Goal: Entertainment & Leisure: Consume media (video, audio)

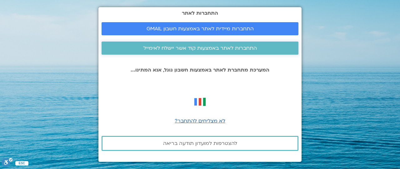
drag, startPoint x: 213, startPoint y: 51, endPoint x: 199, endPoint y: 50, distance: 14.4
click at [213, 50] on span "התחברות לאתר באמצעות קוד אשר יישלח לאימייל" at bounding box center [199, 48] width 113 height 6
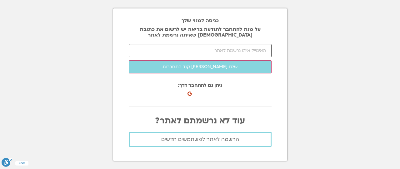
click at [267, 51] on input "email" at bounding box center [200, 50] width 143 height 13
type input "ד"
click at [254, 51] on input "דד" at bounding box center [200, 50] width 143 height 13
type input "ד"
click at [258, 50] on input "shuzza72@" at bounding box center [200, 50] width 143 height 13
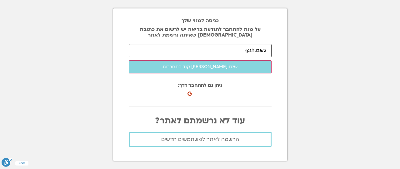
click at [239, 51] on input "shuza72@" at bounding box center [200, 50] width 143 height 13
type input "[EMAIL_ADDRESS][DOMAIN_NAME]"
click at [129, 60] on button "שלח לי קוד התחברות" at bounding box center [200, 66] width 143 height 13
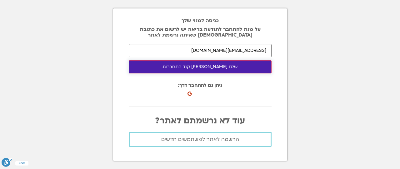
click at [203, 63] on button "שלח לי קוד התחברות" at bounding box center [200, 66] width 143 height 13
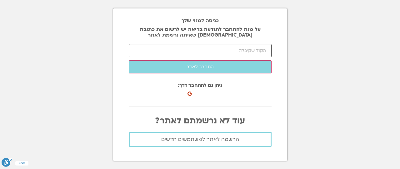
drag, startPoint x: 269, startPoint y: 54, endPoint x: 265, endPoint y: 55, distance: 4.1
click at [265, 55] on input "number" at bounding box center [200, 50] width 143 height 13
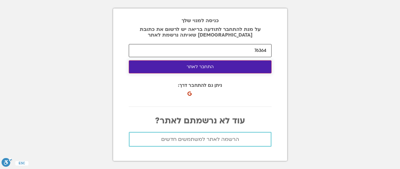
type input "76364"
click at [235, 71] on button "התחבר לאתר" at bounding box center [200, 66] width 143 height 13
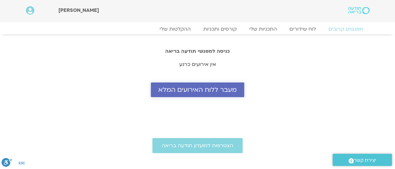
click at [223, 87] on span "מעבר ללוח האירועים המלא" at bounding box center [197, 89] width 78 height 7
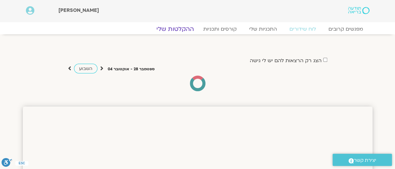
click at [185, 30] on link "ההקלטות שלי" at bounding box center [175, 28] width 52 height 7
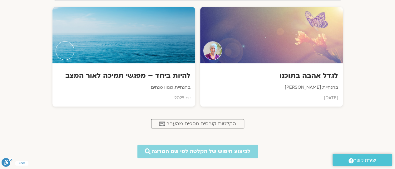
scroll to position [313, 0]
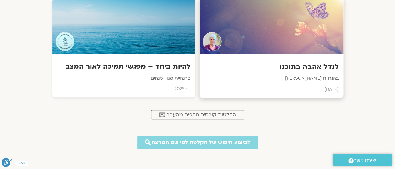
click at [310, 51] on div at bounding box center [271, 26] width 144 height 57
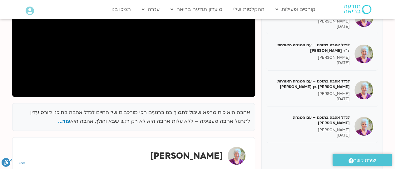
scroll to position [139, 0]
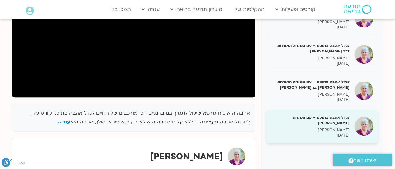
click at [343, 120] on h5 "לגדל אהבה בתוכנו – עם המנחה האורח בן קמינסקי" at bounding box center [310, 120] width 79 height 11
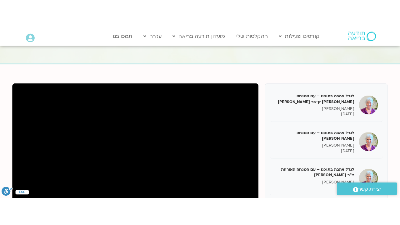
scroll to position [139, 0]
